Goal: Navigation & Orientation: Find specific page/section

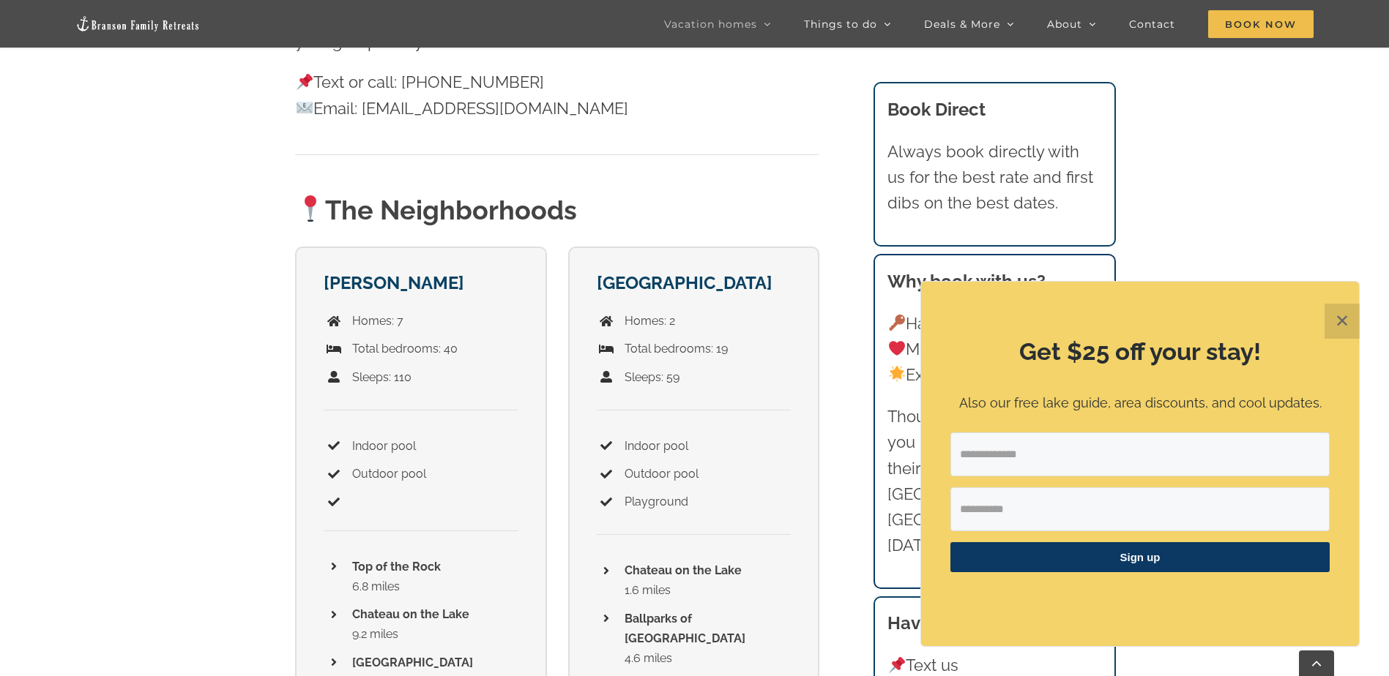
scroll to position [2050, 0]
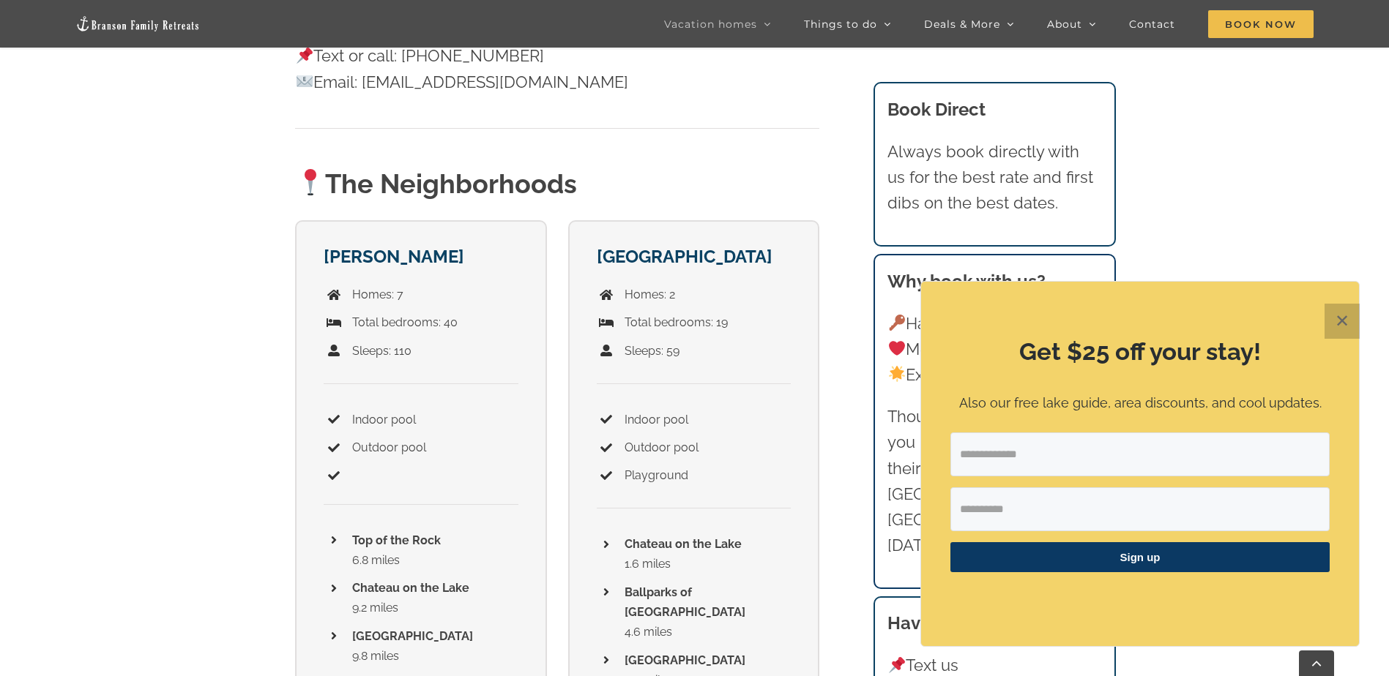
click at [1338, 327] on button "✕" at bounding box center [1341, 321] width 35 height 35
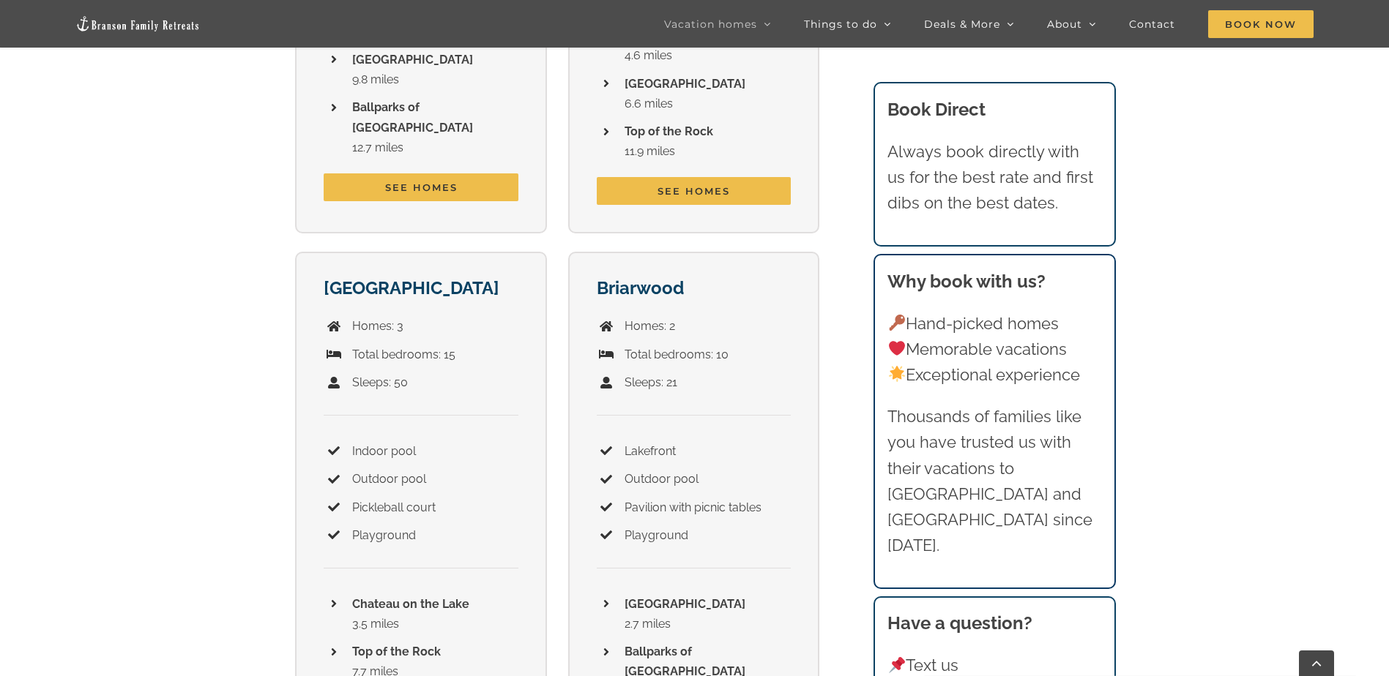
scroll to position [2855, 0]
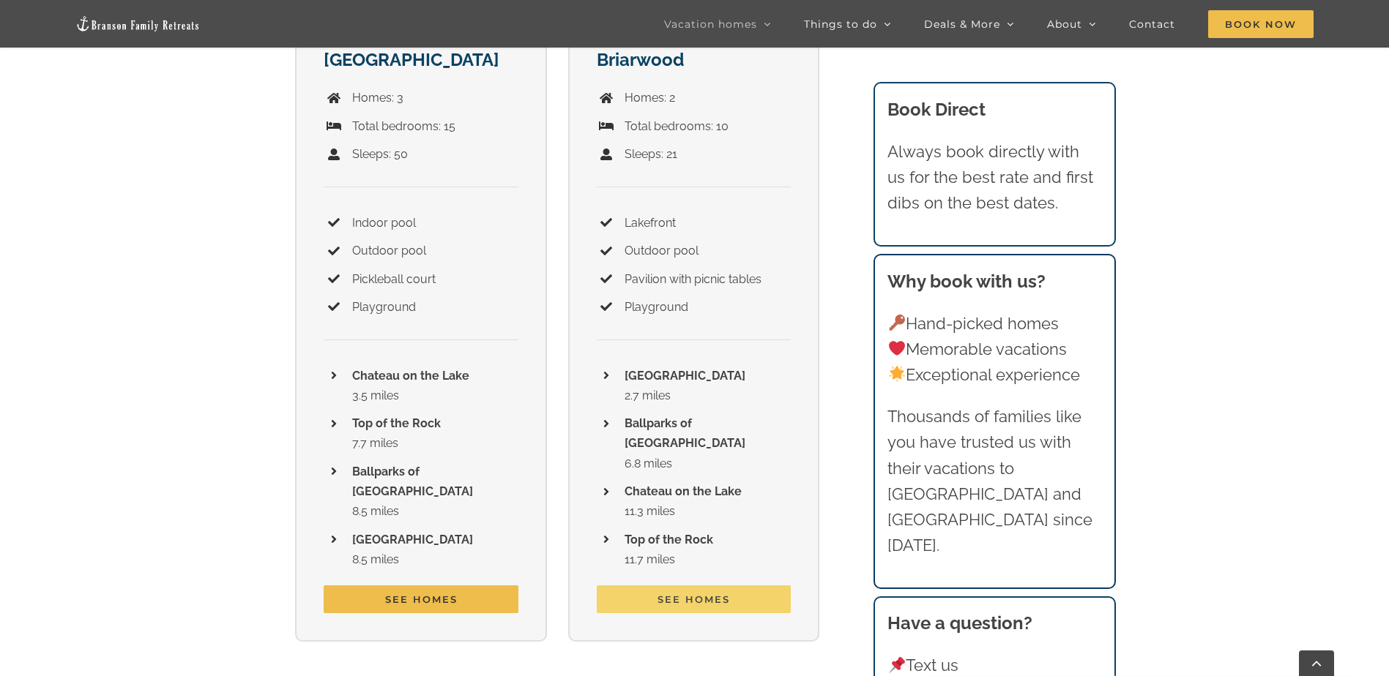
click at [687, 594] on span "See homes" at bounding box center [693, 600] width 72 height 12
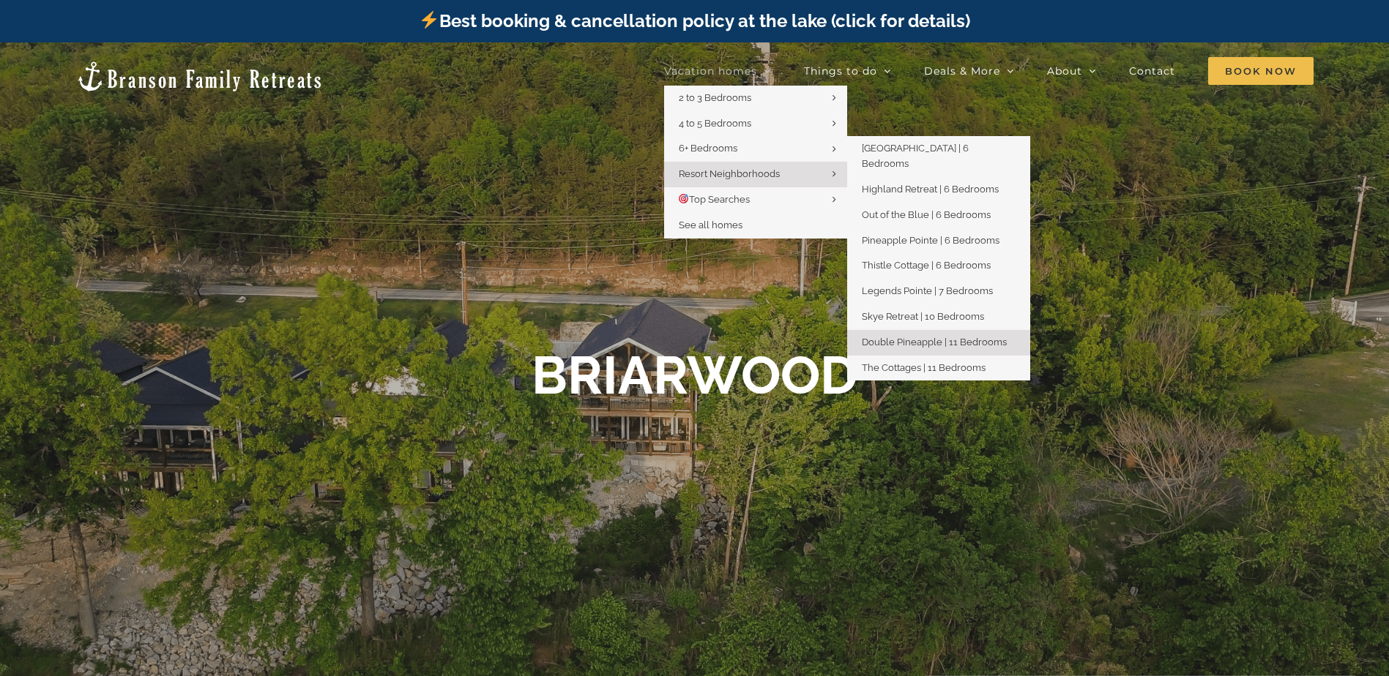
click at [903, 337] on span "Double Pineapple | 11 Bedrooms" at bounding box center [934, 342] width 145 height 11
